Goal: Information Seeking & Learning: Learn about a topic

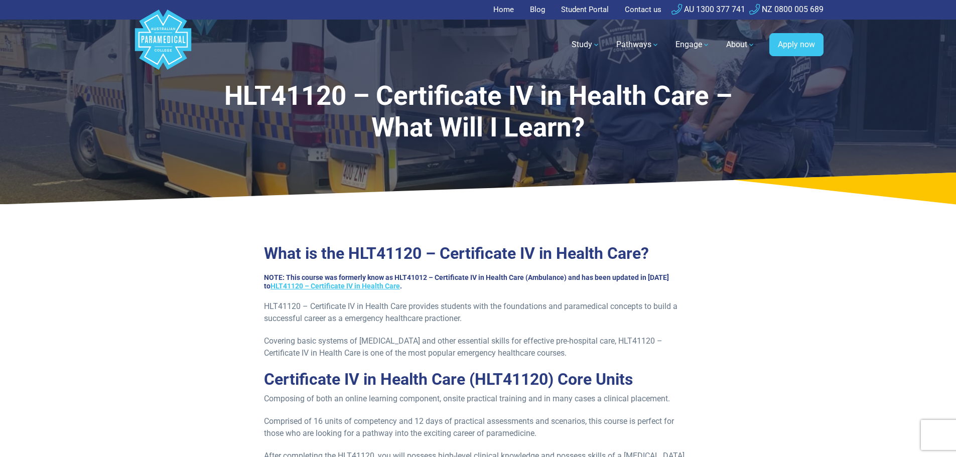
click at [498, 10] on link "Home" at bounding box center [506, 10] width 27 height 20
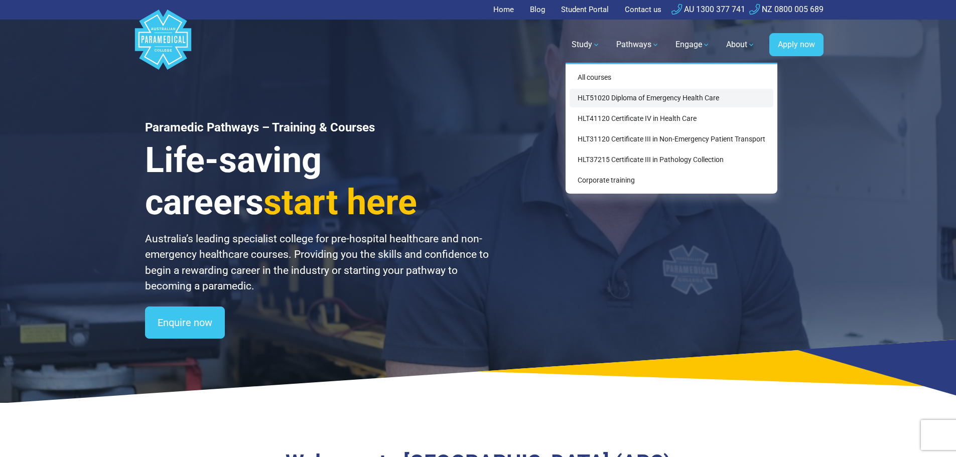
click at [614, 100] on link "HLT51020 Diploma of Emergency Health Care" at bounding box center [672, 98] width 204 height 19
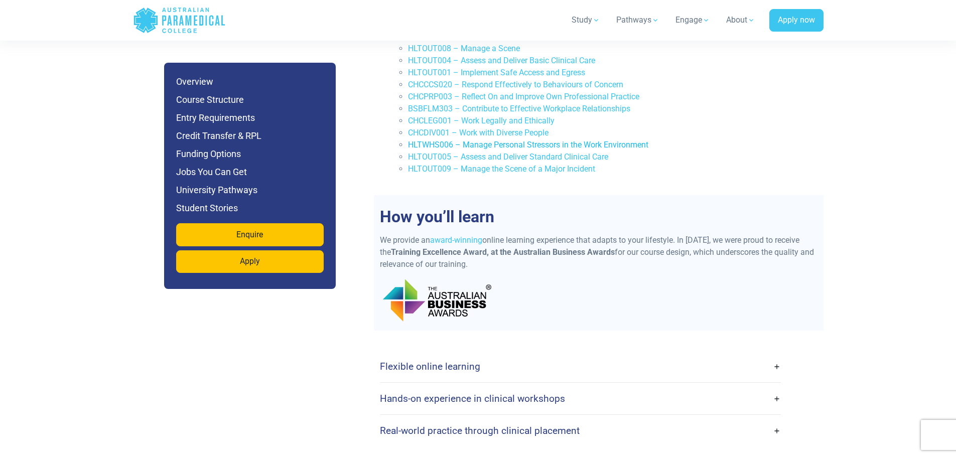
scroll to position [2308, 0]
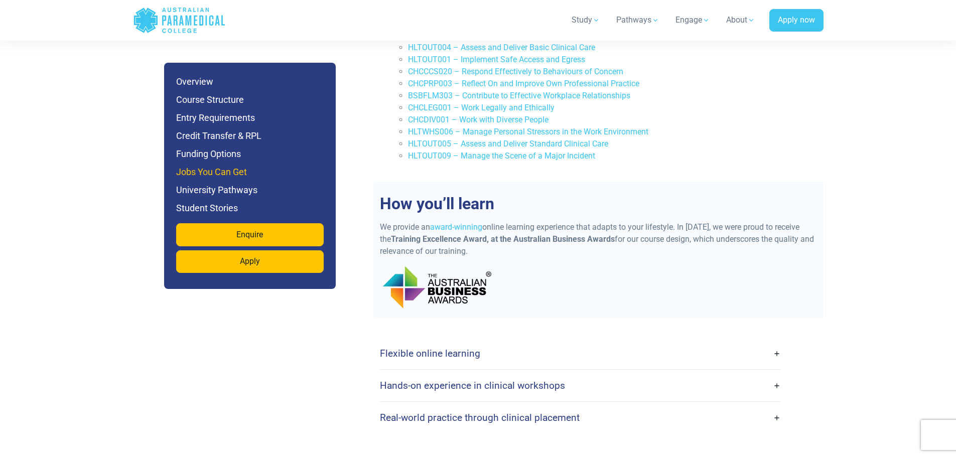
click at [238, 173] on h6 "Jobs You Can Get" at bounding box center [250, 172] width 148 height 14
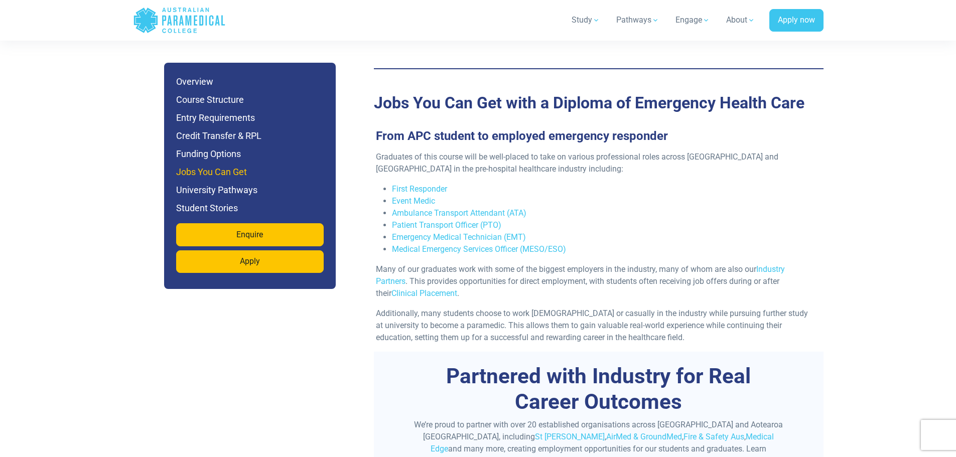
scroll to position [3285, 0]
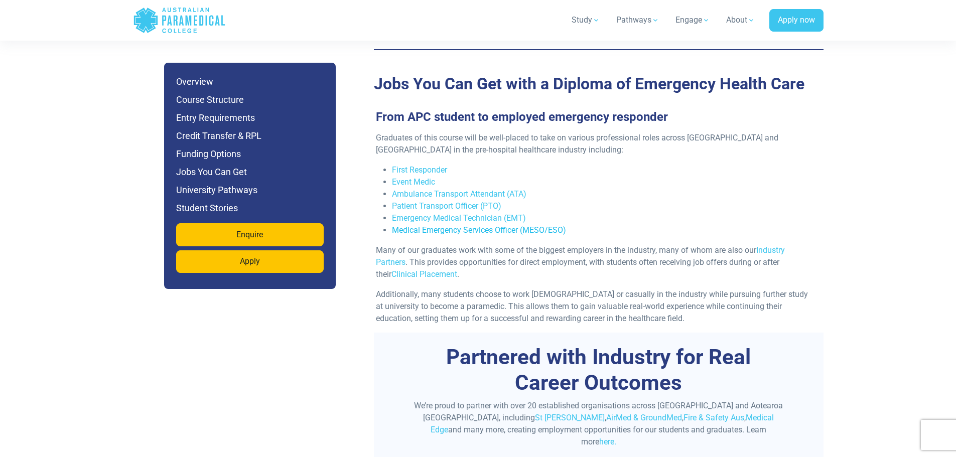
click at [506, 225] on link "Medical Emergency Services Officer (MESO/ESO)" at bounding box center [479, 230] width 174 height 10
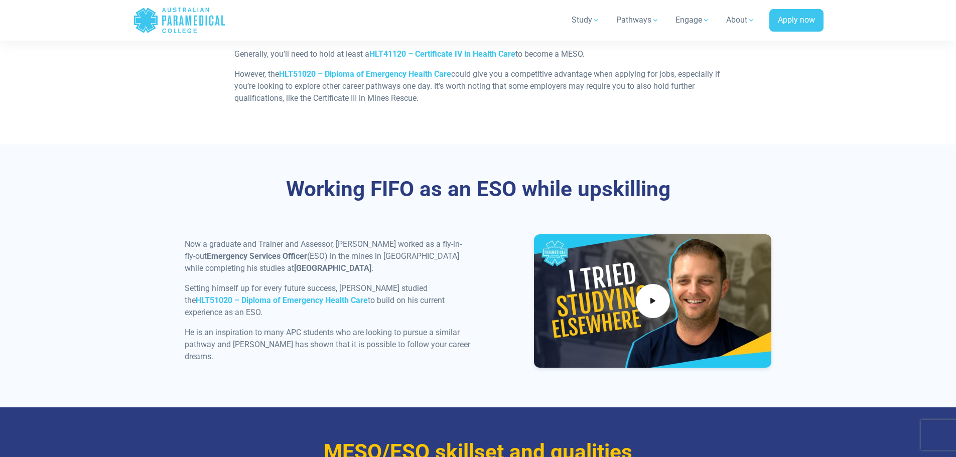
scroll to position [1305, 0]
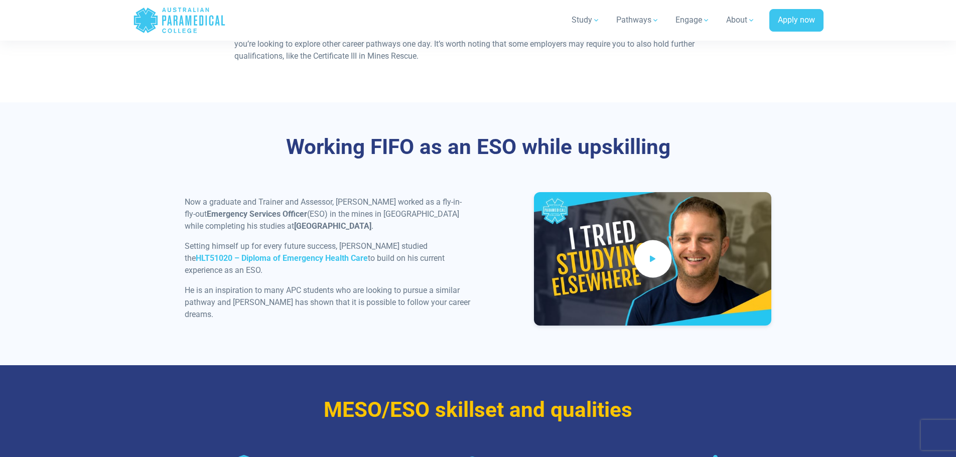
click at [648, 267] on icon at bounding box center [652, 258] width 11 height 17
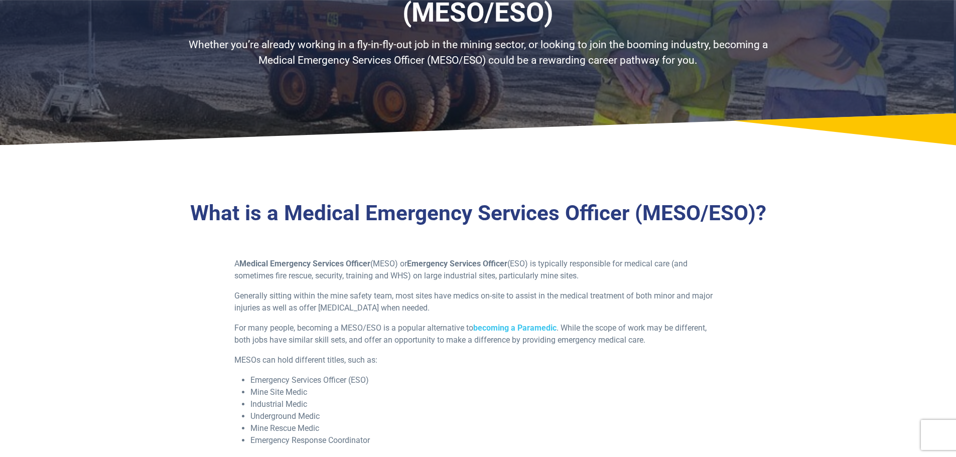
scroll to position [0, 0]
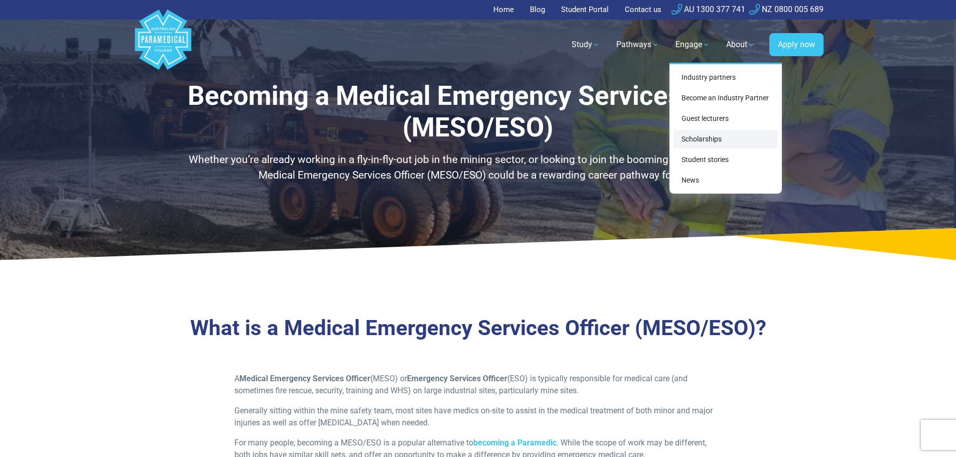
click at [702, 137] on link "Scholarships" at bounding box center [725, 139] width 104 height 19
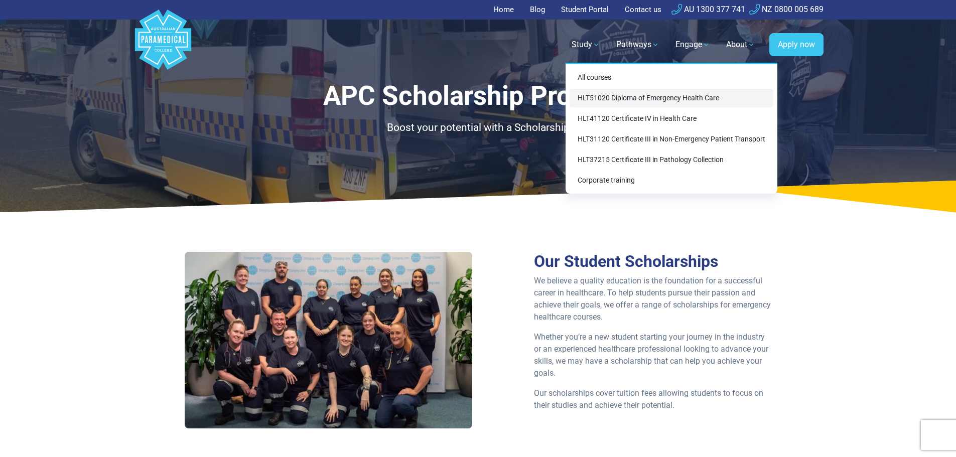
click at [600, 93] on link "HLT51020 Diploma of Emergency Health Care" at bounding box center [672, 98] width 204 height 19
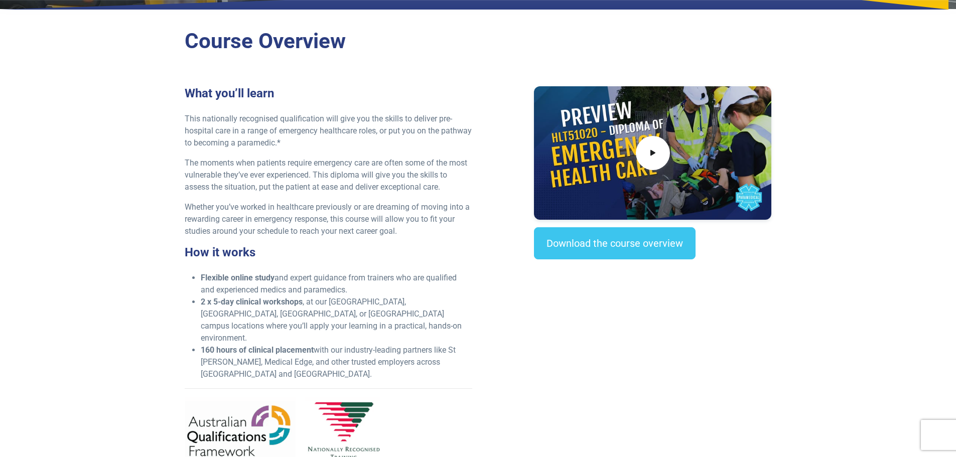
scroll to position [301, 0]
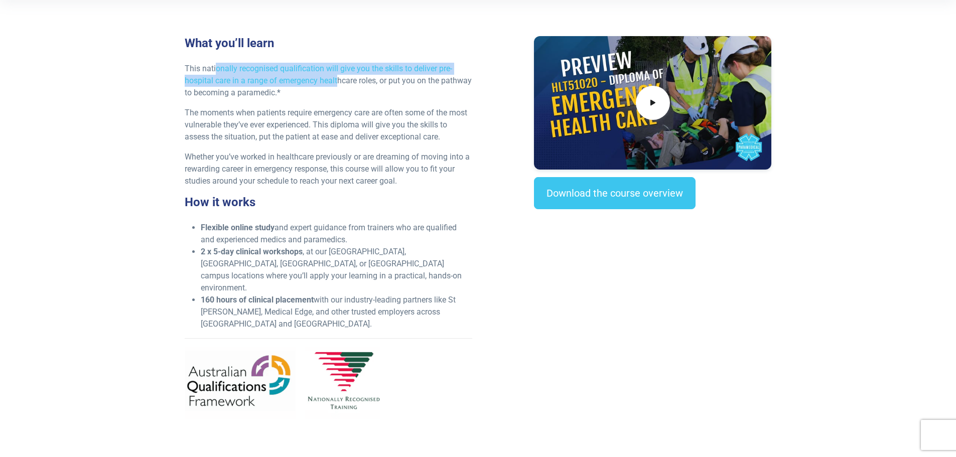
drag, startPoint x: 217, startPoint y: 72, endPoint x: 338, endPoint y: 81, distance: 120.8
click at [338, 81] on p "This nationally recognised qualification will give you the skills to deliver pr…" at bounding box center [329, 81] width 288 height 36
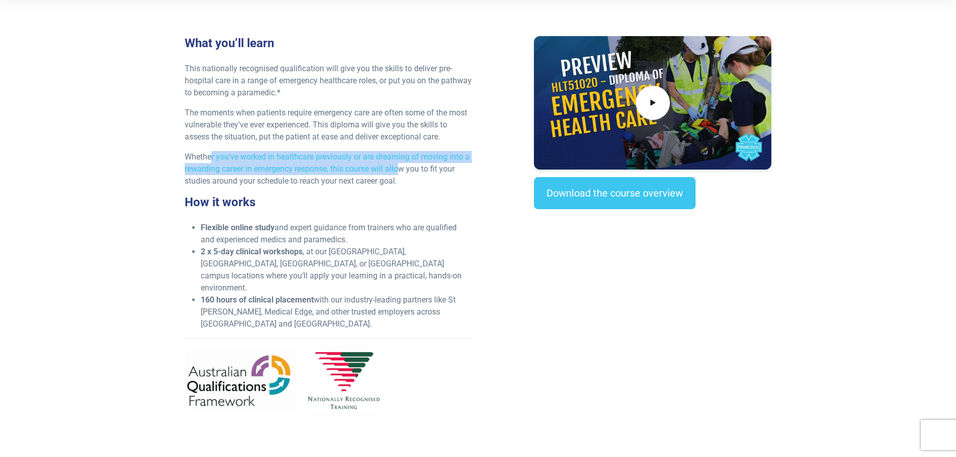
drag, startPoint x: 211, startPoint y: 157, endPoint x: 400, endPoint y: 175, distance: 190.5
click at [400, 175] on p "Whether you’ve worked in healthcare previously or are dreaming of moving into a…" at bounding box center [329, 169] width 288 height 36
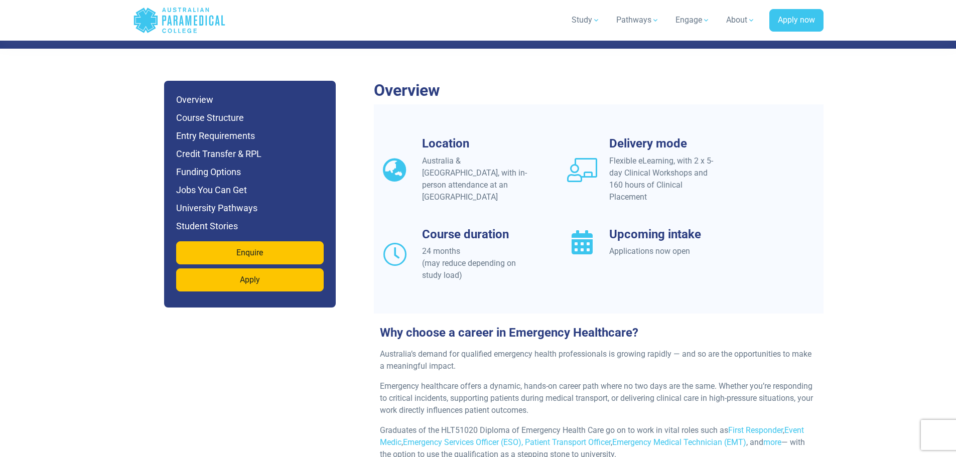
scroll to position [853, 0]
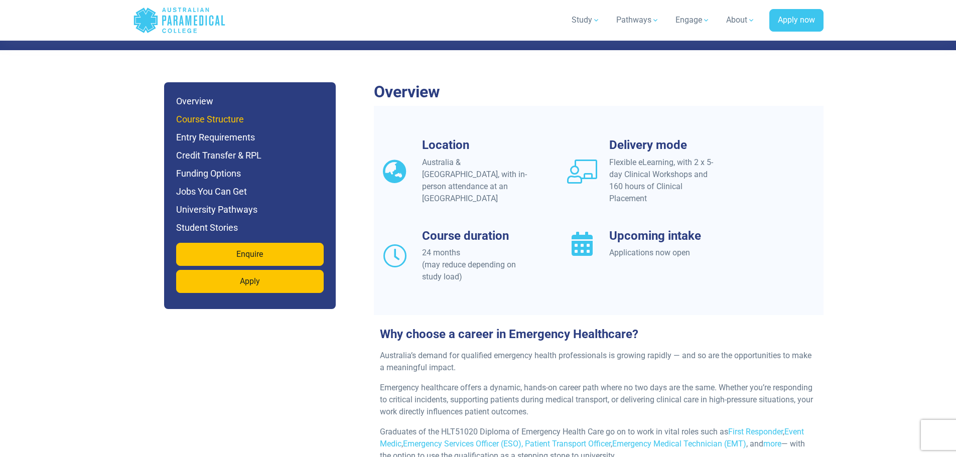
click at [256, 112] on h6 "Course Structure" at bounding box center [250, 119] width 148 height 14
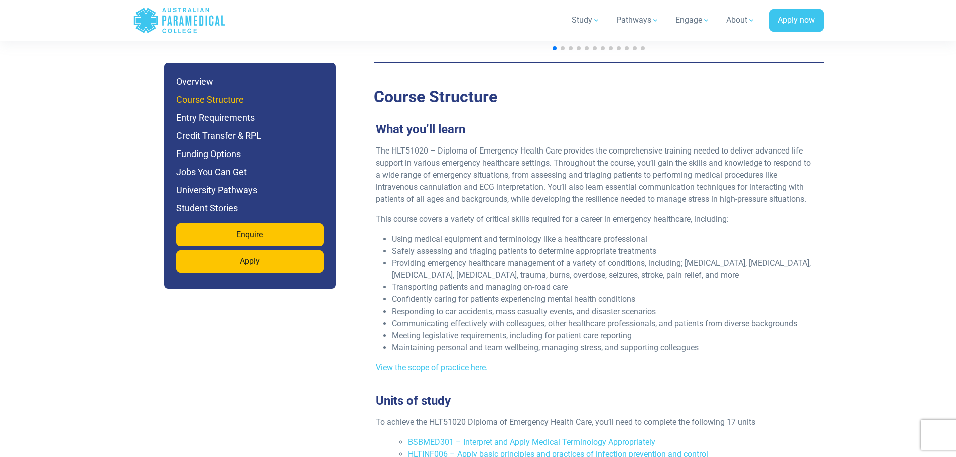
scroll to position [1842, 0]
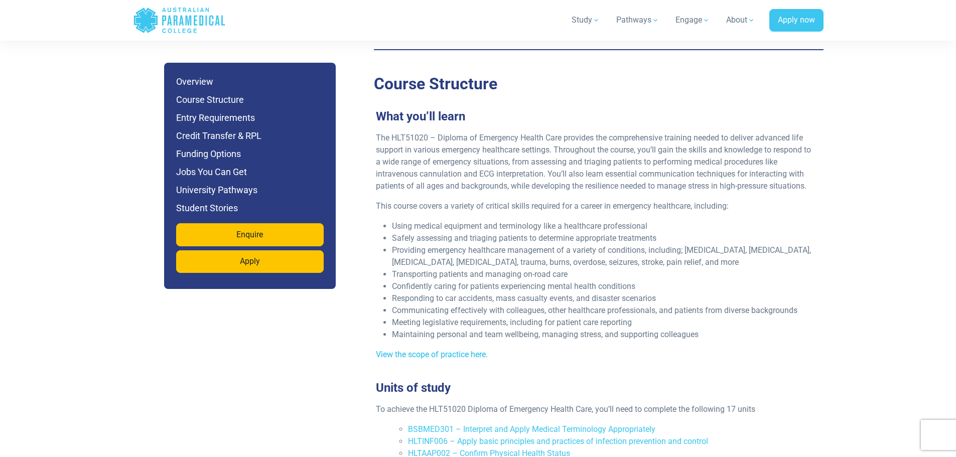
click at [478, 350] on link "View the scope of practice here." at bounding box center [432, 355] width 112 height 10
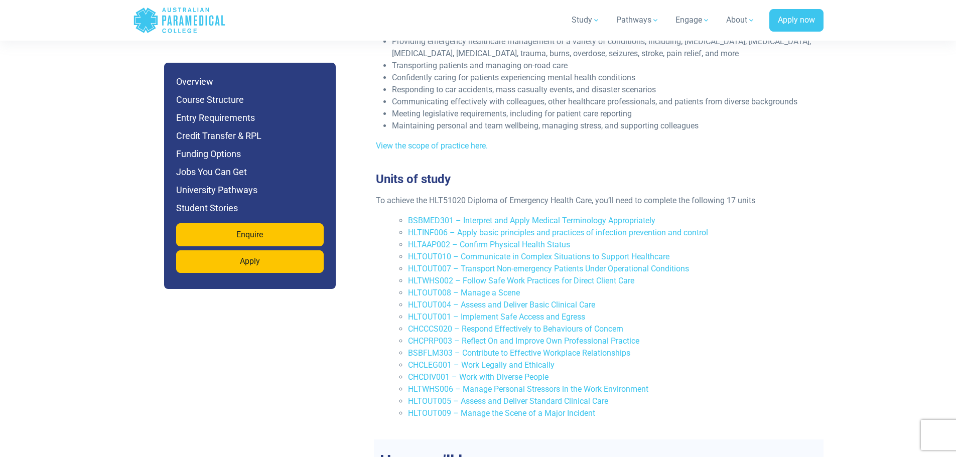
scroll to position [2143, 0]
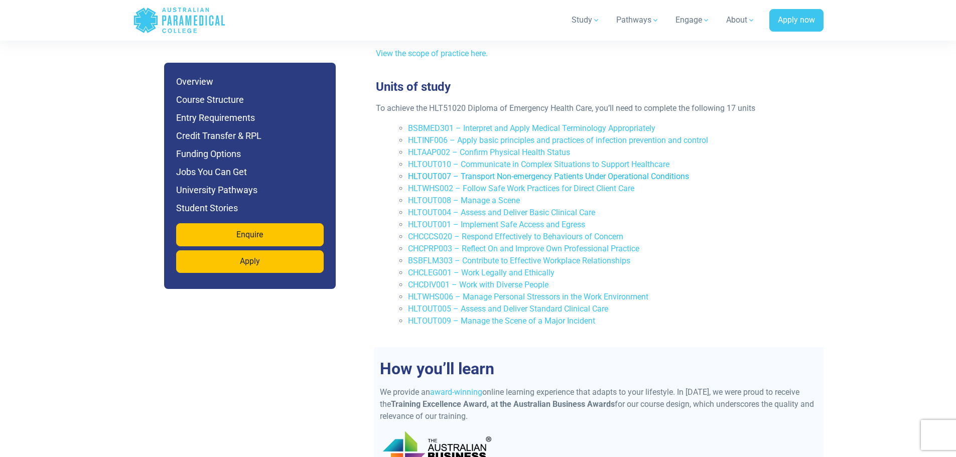
click at [432, 172] on link "HLTOUT007 – Transport Non-emergency Patients Under Operational Conditions" at bounding box center [548, 177] width 281 height 10
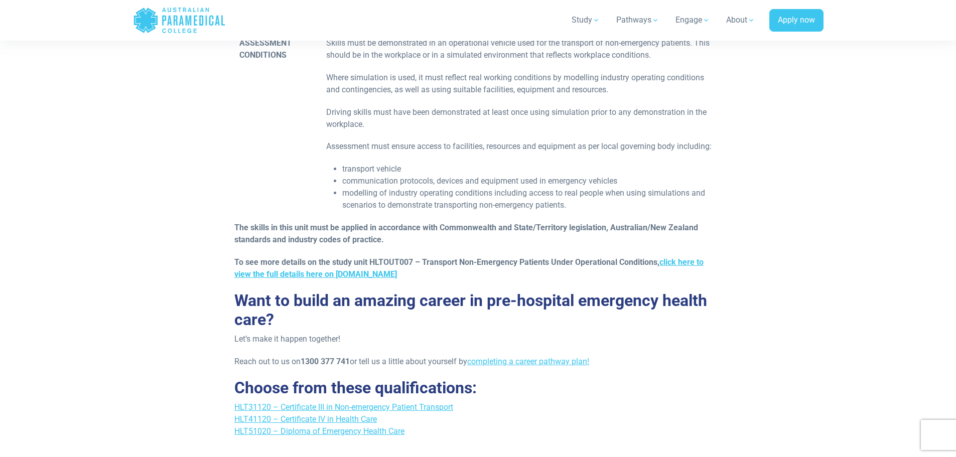
scroll to position [1756, 0]
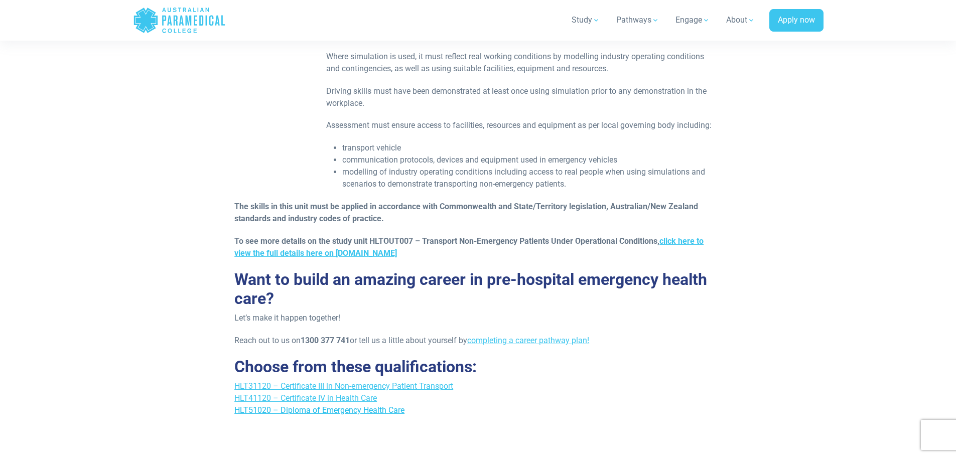
click at [312, 415] on link "HLT51020 – Diploma of Emergency Health Care" at bounding box center [319, 410] width 170 height 10
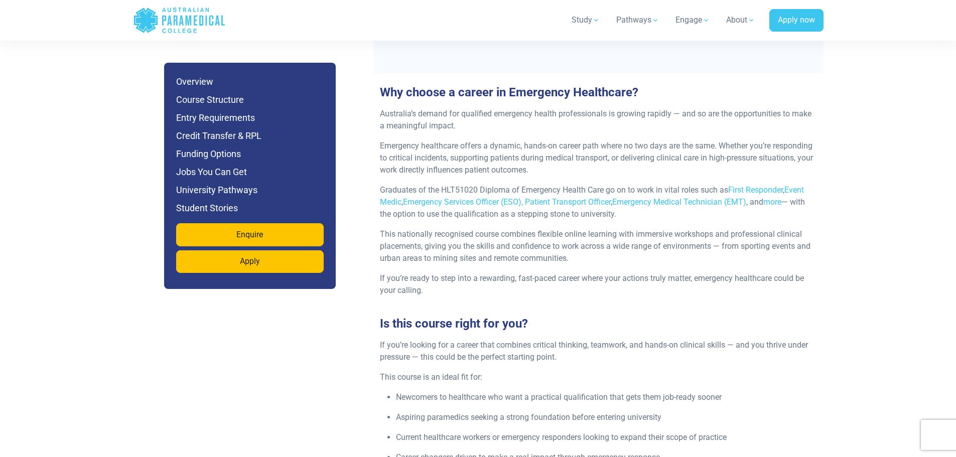
scroll to position [1255, 0]
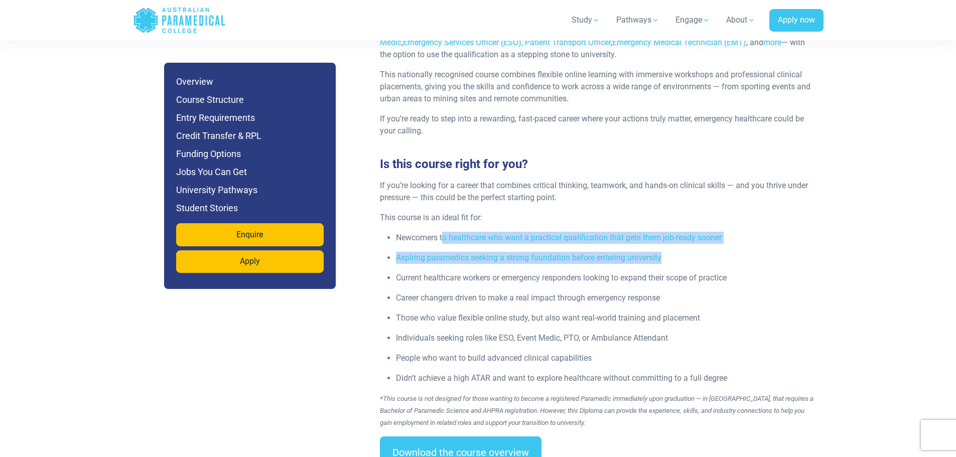
drag, startPoint x: 443, startPoint y: 212, endPoint x: 690, endPoint y: 239, distance: 248.9
click at [690, 239] on ul "Newcomers to healthcare who want a practical qualification that gets them job-r…" at bounding box center [599, 308] width 438 height 153
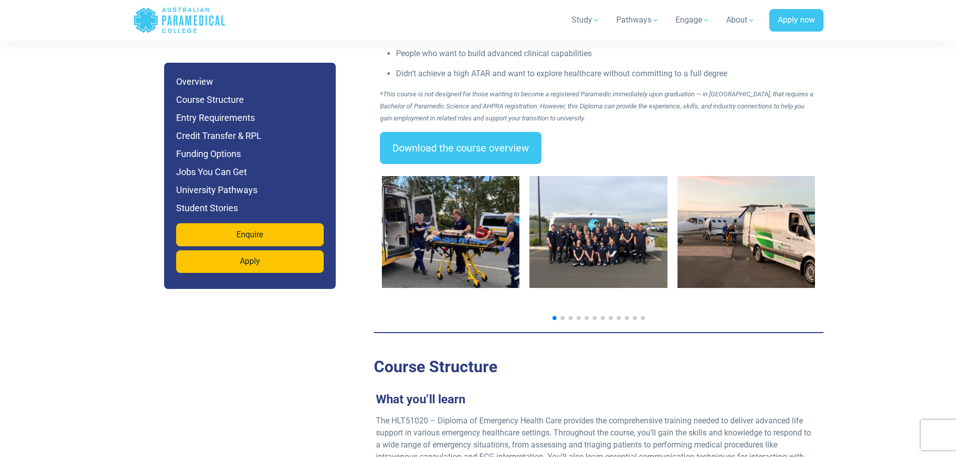
scroll to position [1556, 0]
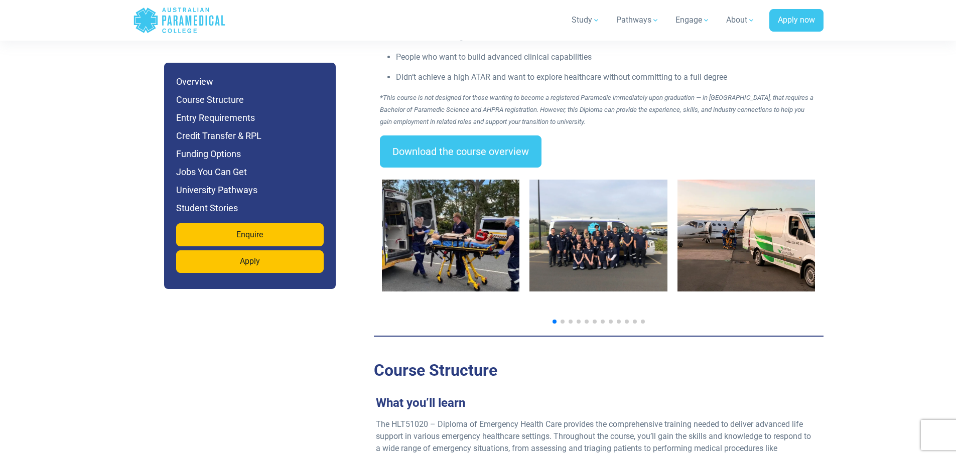
click at [564, 320] on span "Go to slide 2" at bounding box center [563, 322] width 4 height 4
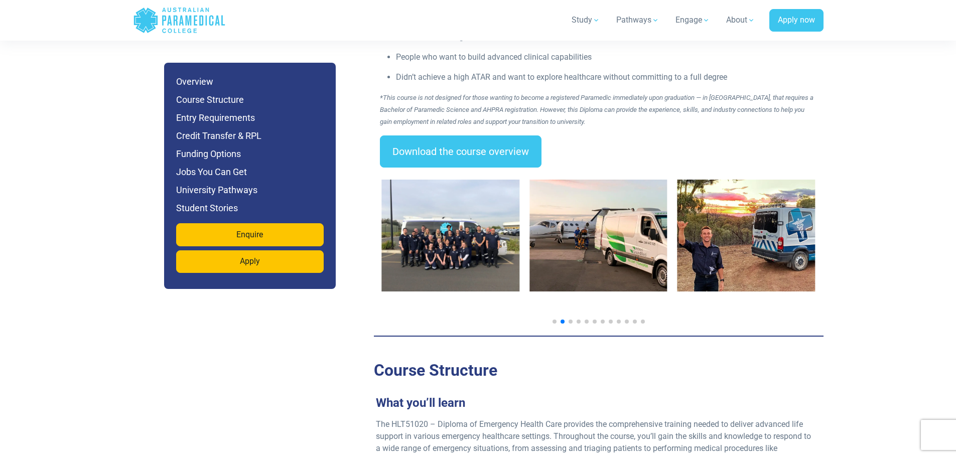
click at [573, 300] on div at bounding box center [599, 248] width 450 height 160
click at [641, 320] on span "Go to slide 12" at bounding box center [643, 322] width 4 height 4
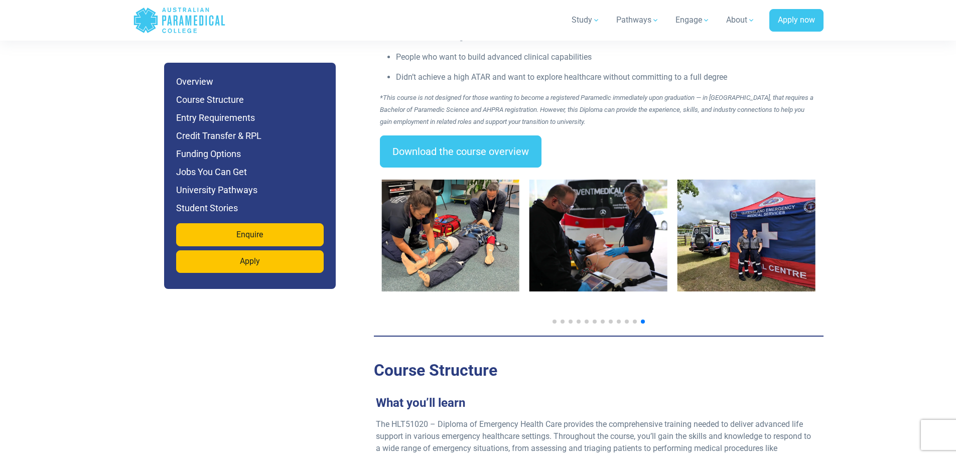
click at [631, 320] on div at bounding box center [599, 322] width 434 height 4
click at [636, 320] on span "Go to slide 11" at bounding box center [635, 322] width 4 height 4
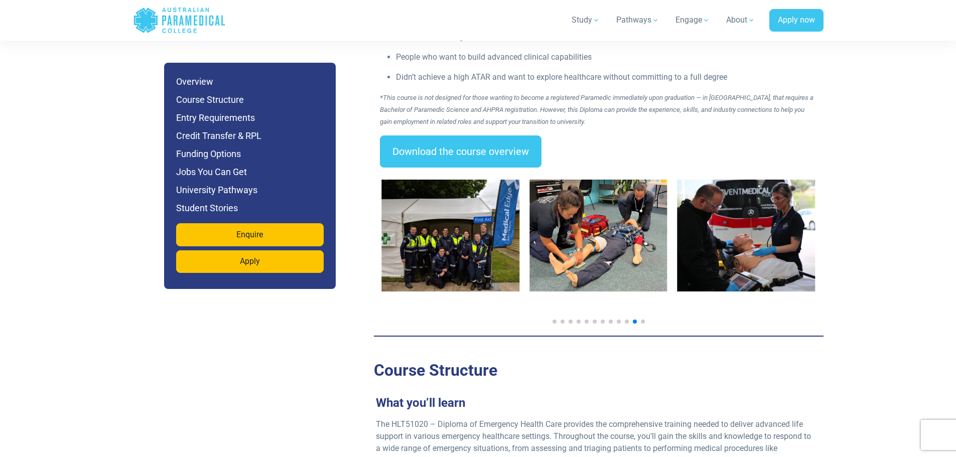
click at [626, 320] on span "Go to slide 10" at bounding box center [627, 322] width 4 height 4
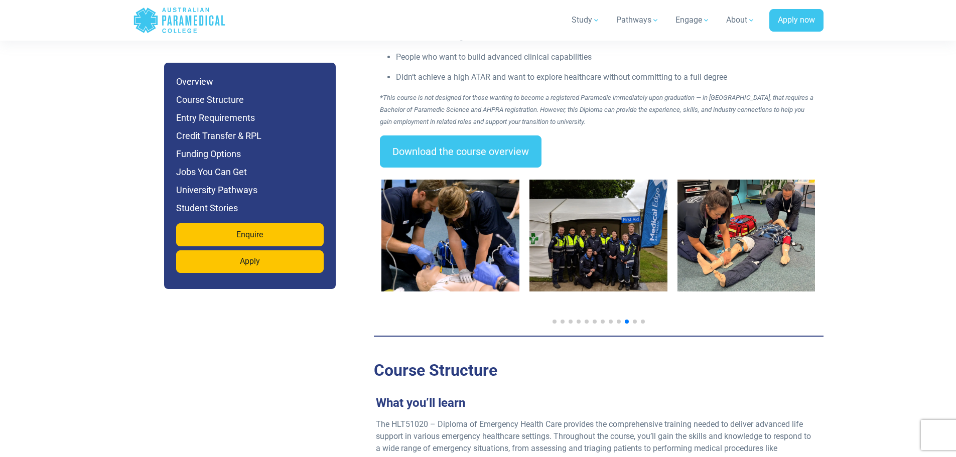
click at [619, 320] on span "Go to slide 9" at bounding box center [619, 322] width 4 height 4
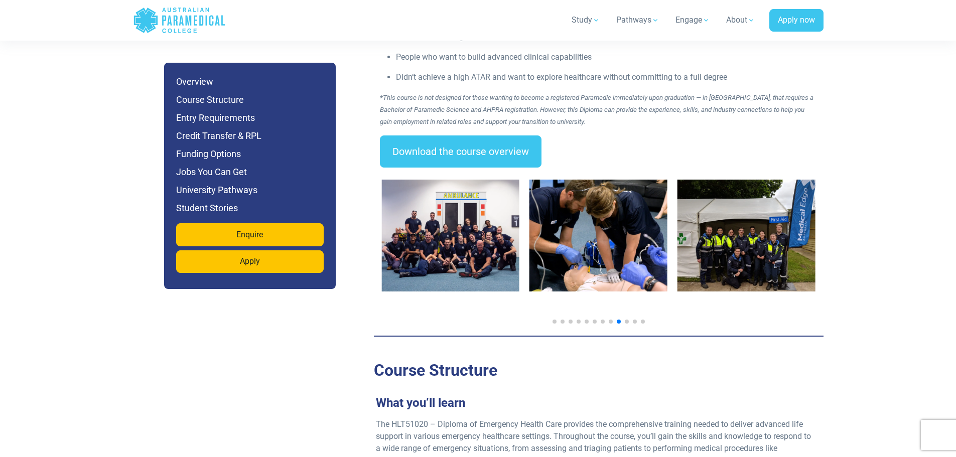
click at [612, 320] on div at bounding box center [599, 322] width 434 height 4
click at [611, 320] on span "Go to slide 8" at bounding box center [611, 322] width 4 height 4
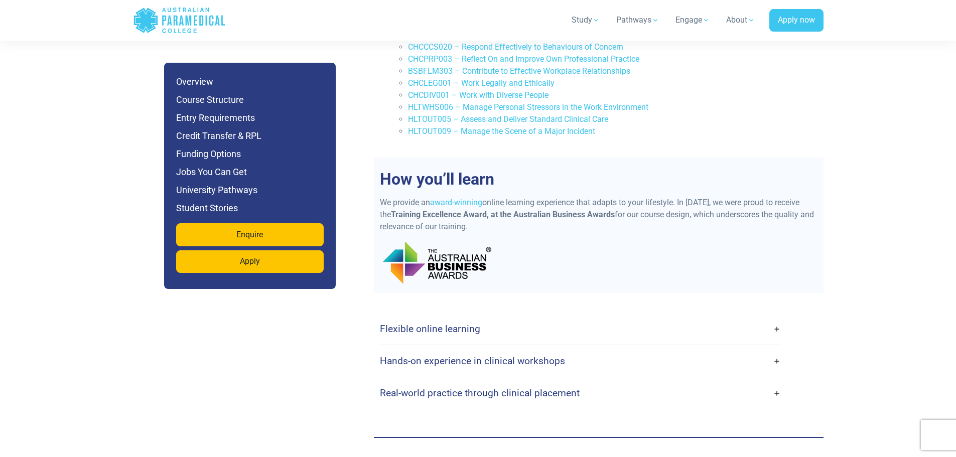
scroll to position [2409, 0]
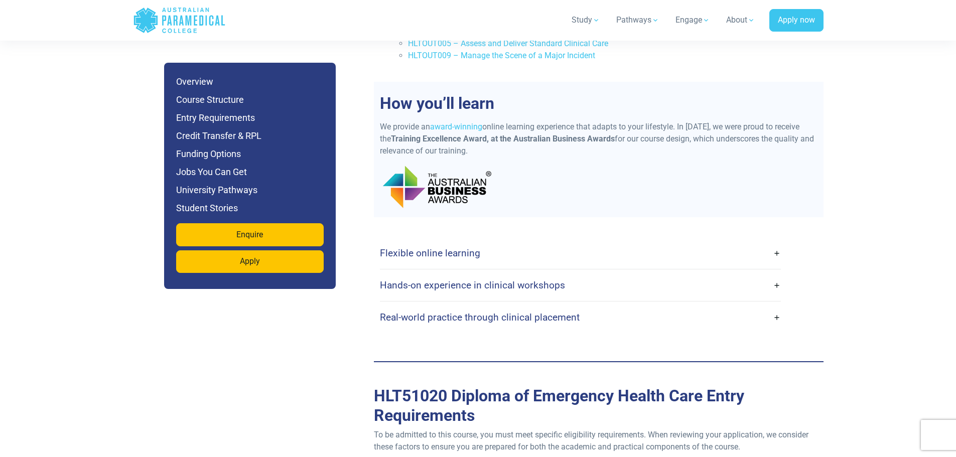
click at [614, 306] on link "Real-world practice through clinical placement" at bounding box center [580, 318] width 401 height 24
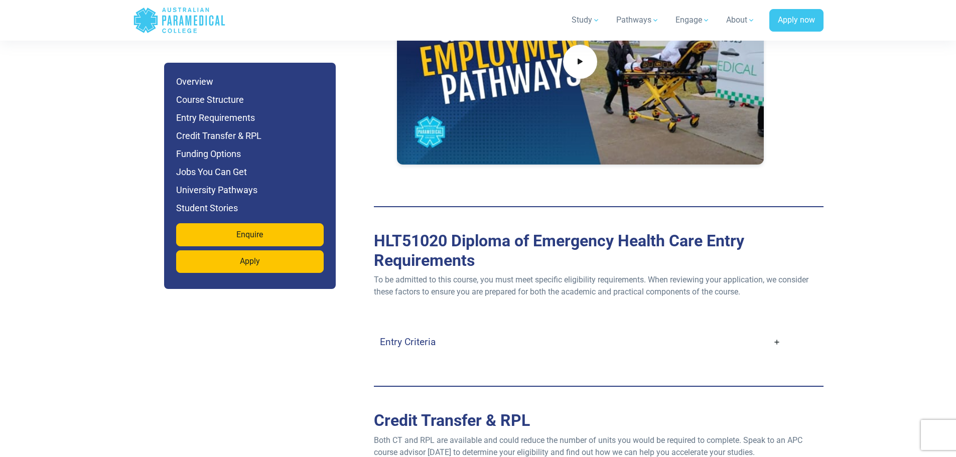
scroll to position [2961, 0]
click at [622, 330] on link "Entry Criteria" at bounding box center [580, 342] width 401 height 24
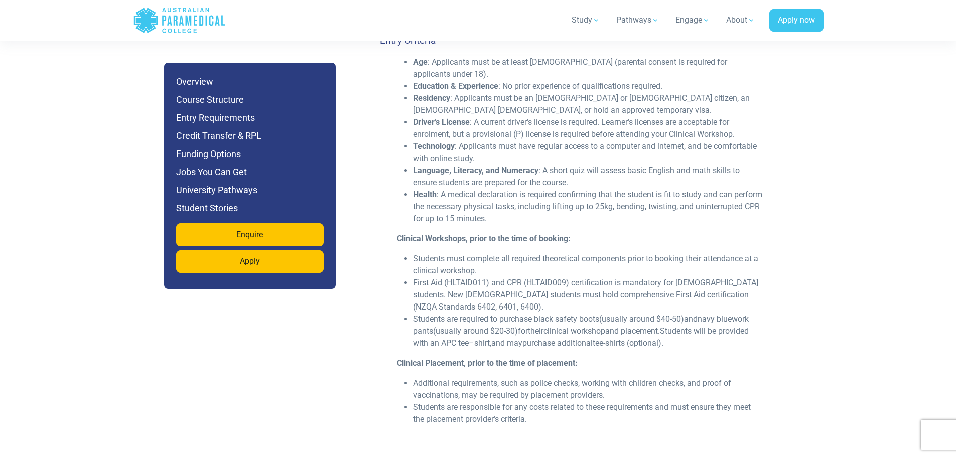
scroll to position [3312, 0]
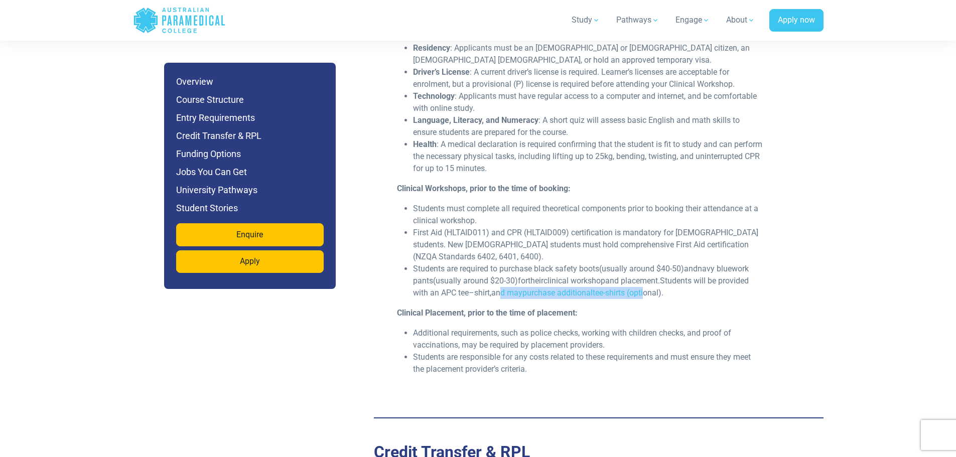
drag, startPoint x: 505, startPoint y: 268, endPoint x: 650, endPoint y: 270, distance: 145.0
click at [650, 270] on span "Students are required to purchase black safety boots (usually around $40-50) an…" at bounding box center [581, 281] width 336 height 34
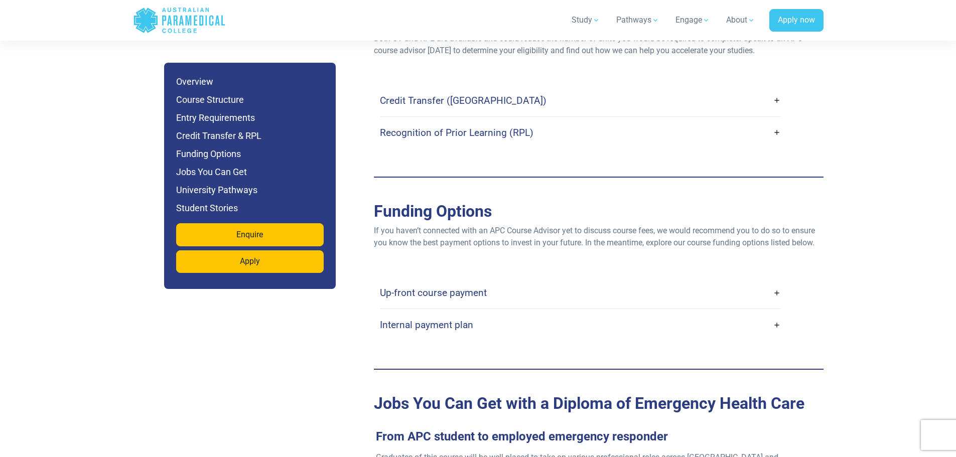
scroll to position [3764, 0]
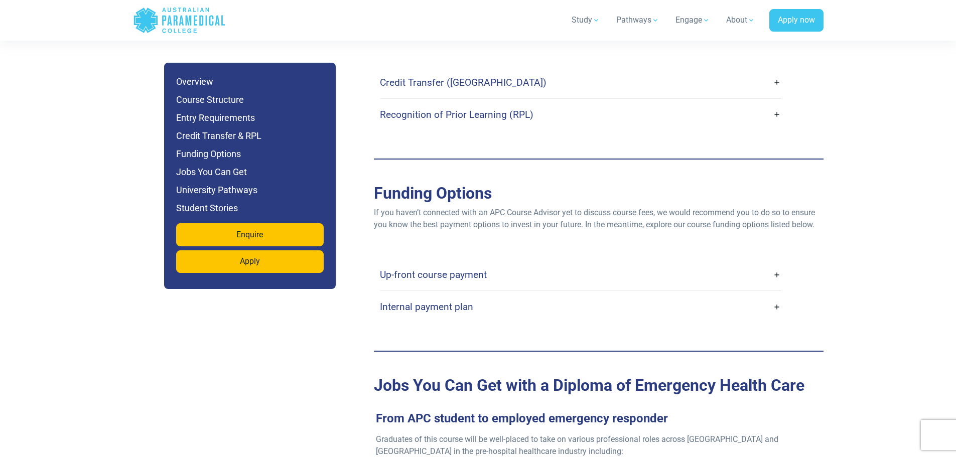
click at [619, 263] on link "Up-front course payment" at bounding box center [580, 275] width 401 height 24
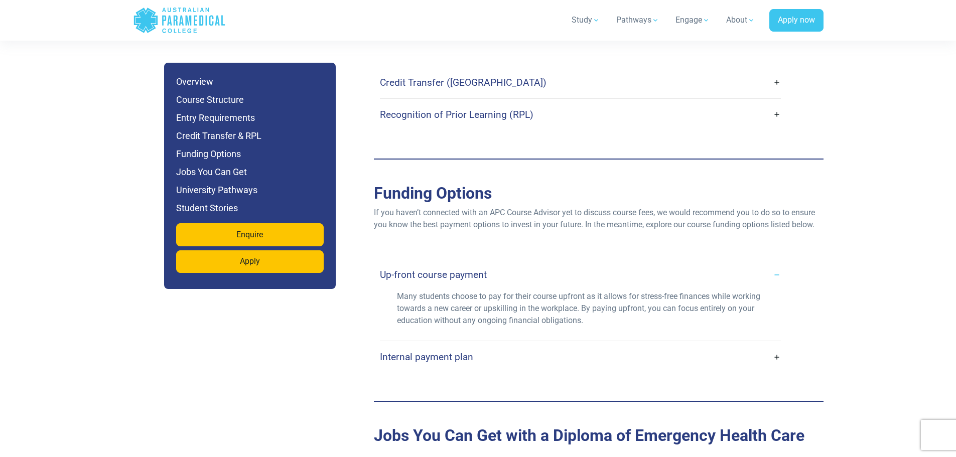
click at [570, 345] on link "Internal payment plan" at bounding box center [580, 357] width 401 height 24
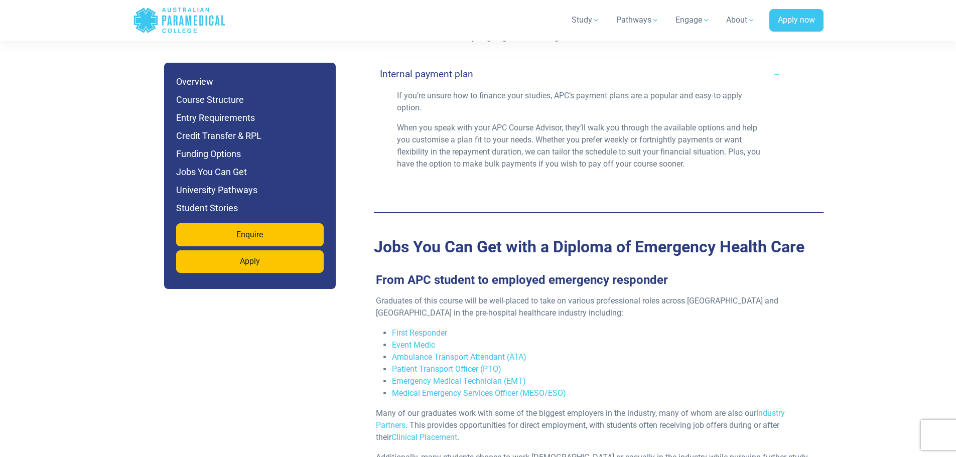
scroll to position [4065, 0]
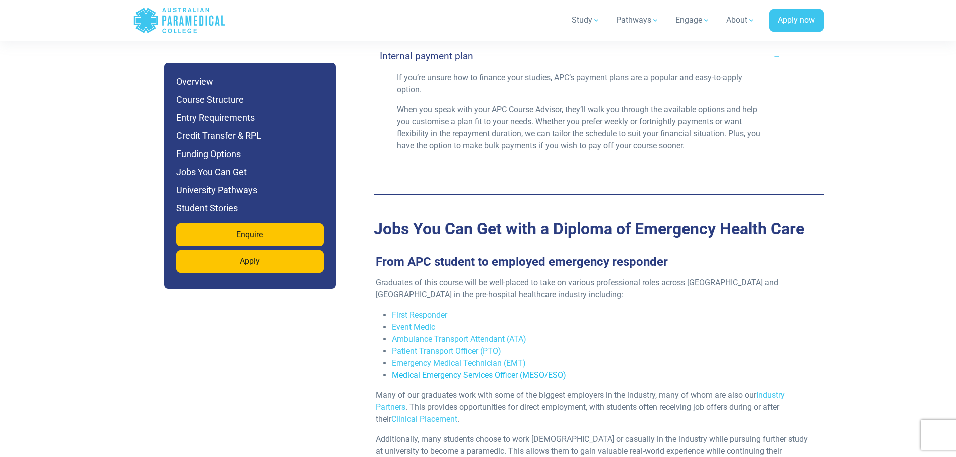
click at [551, 370] on link "Medical Emergency Services Officer (MESO/ESO)" at bounding box center [479, 375] width 174 height 10
click at [452, 358] on link "Emergency Medical Technician (EMT)" at bounding box center [459, 363] width 134 height 10
click at [448, 346] on link "Patient Transport Officer (PTO)" at bounding box center [446, 351] width 109 height 10
click at [444, 334] on link "Ambulance Transport Attendant (ATA)" at bounding box center [459, 339] width 134 height 10
click at [414, 322] on link "Event Medic" at bounding box center [413, 327] width 43 height 10
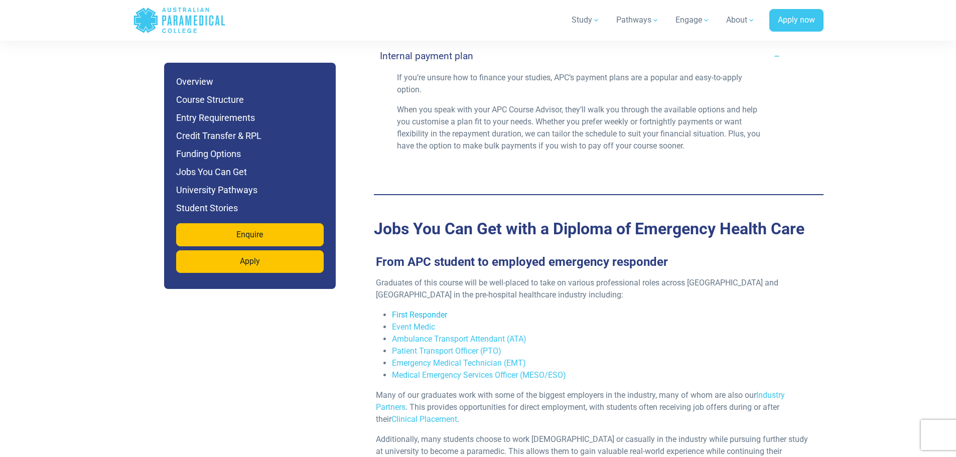
click at [425, 310] on link "First Responder" at bounding box center [419, 315] width 55 height 10
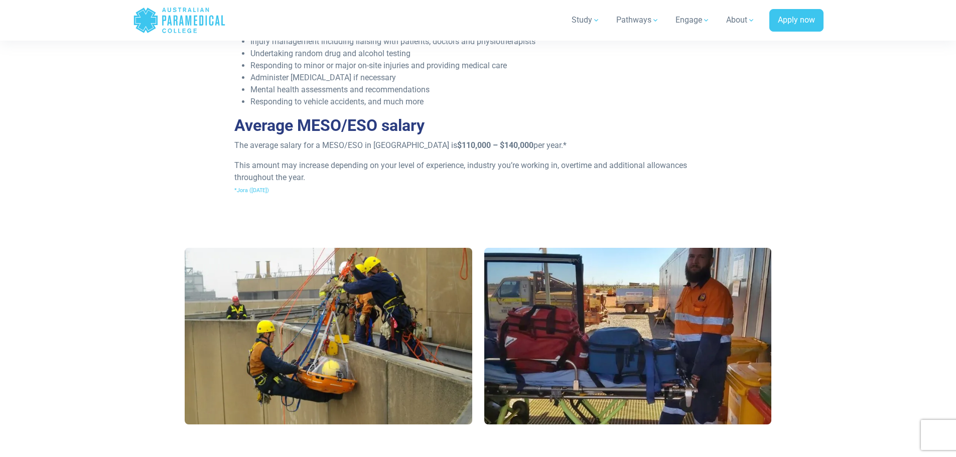
scroll to position [753, 0]
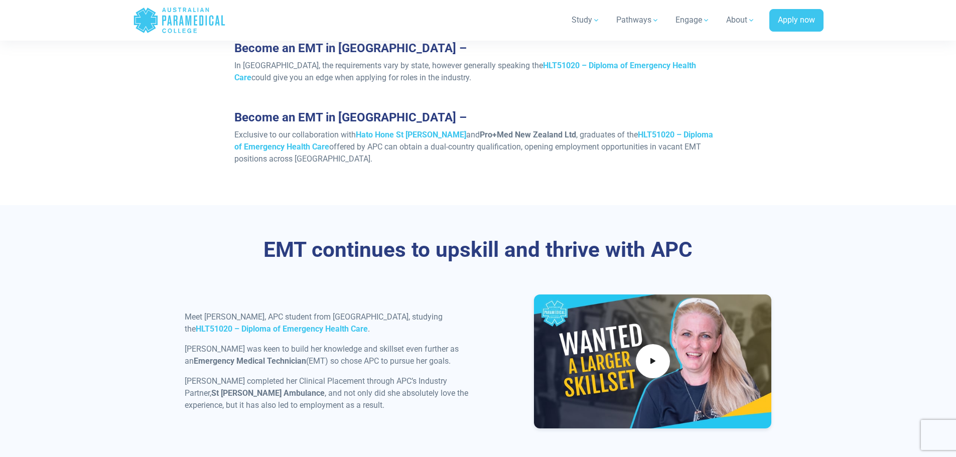
scroll to position [953, 0]
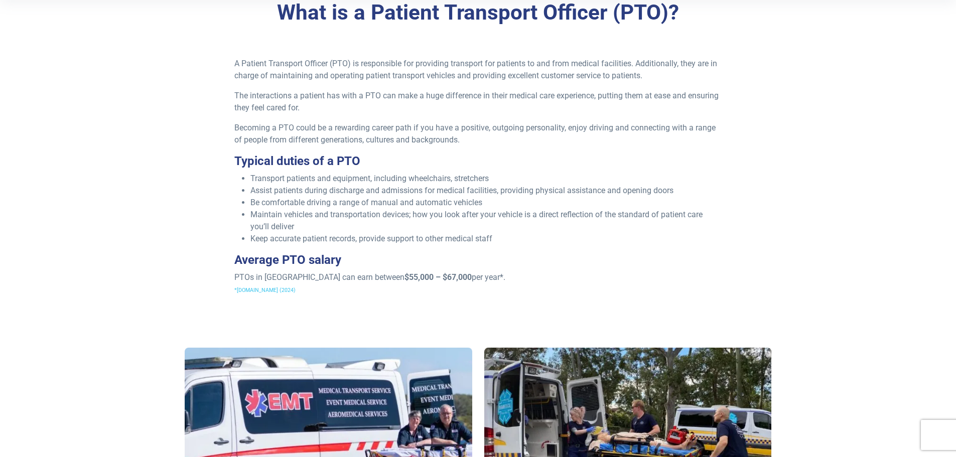
scroll to position [301, 0]
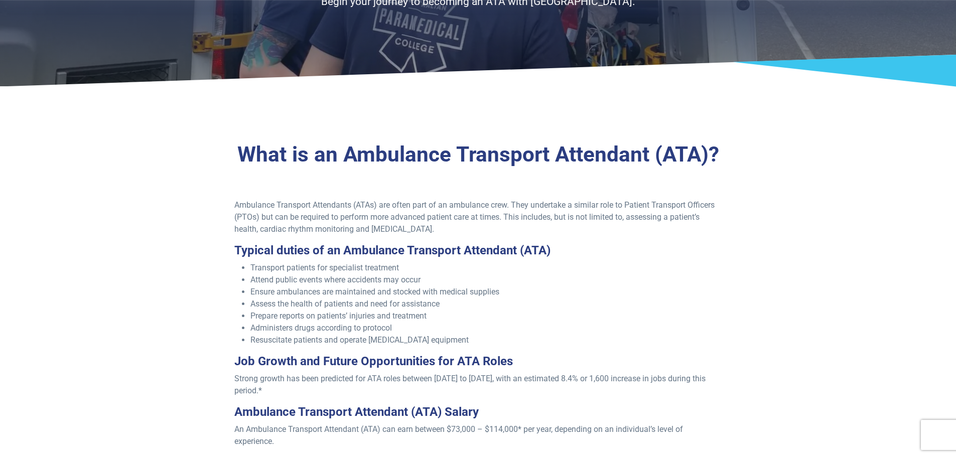
scroll to position [251, 0]
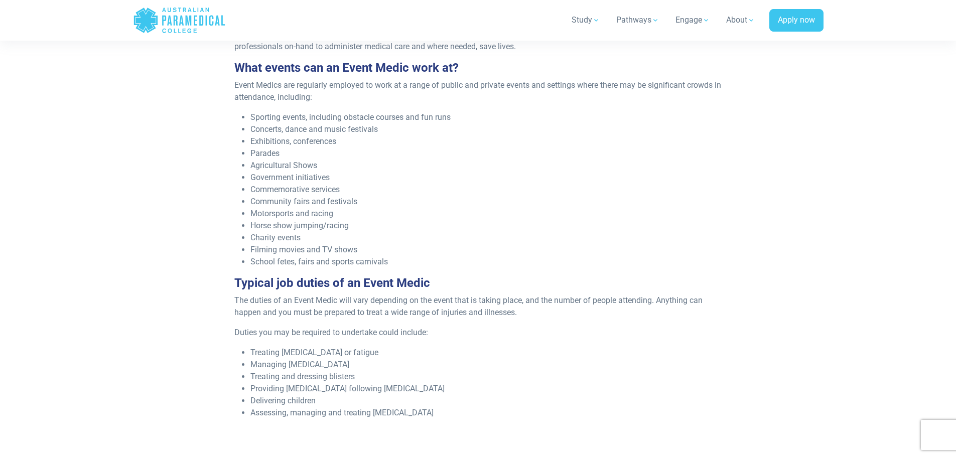
scroll to position [401, 0]
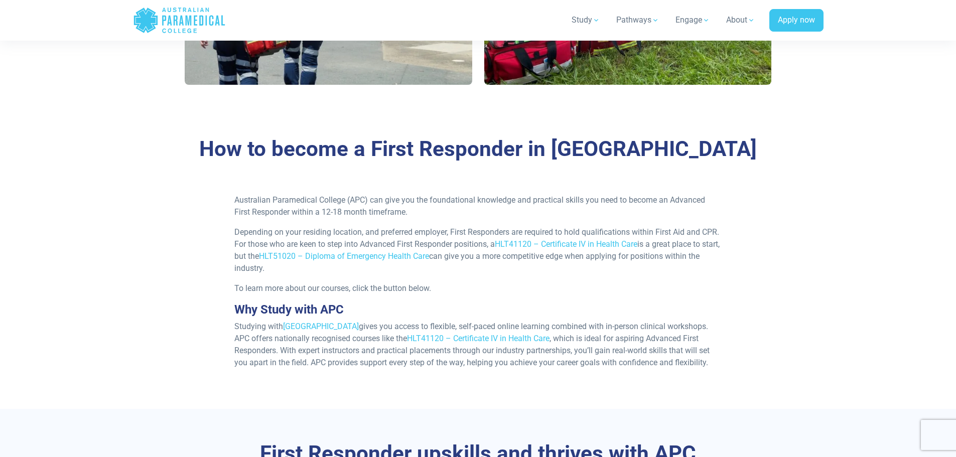
scroll to position [1154, 0]
